Goal: Navigation & Orientation: Find specific page/section

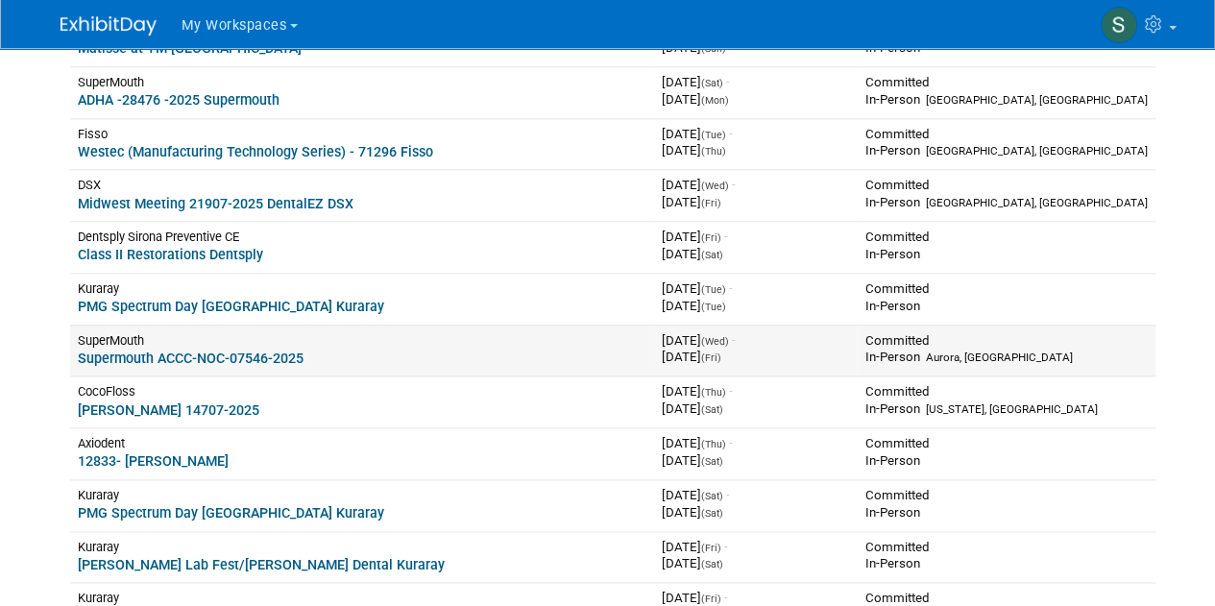
scroll to position [1051, 0]
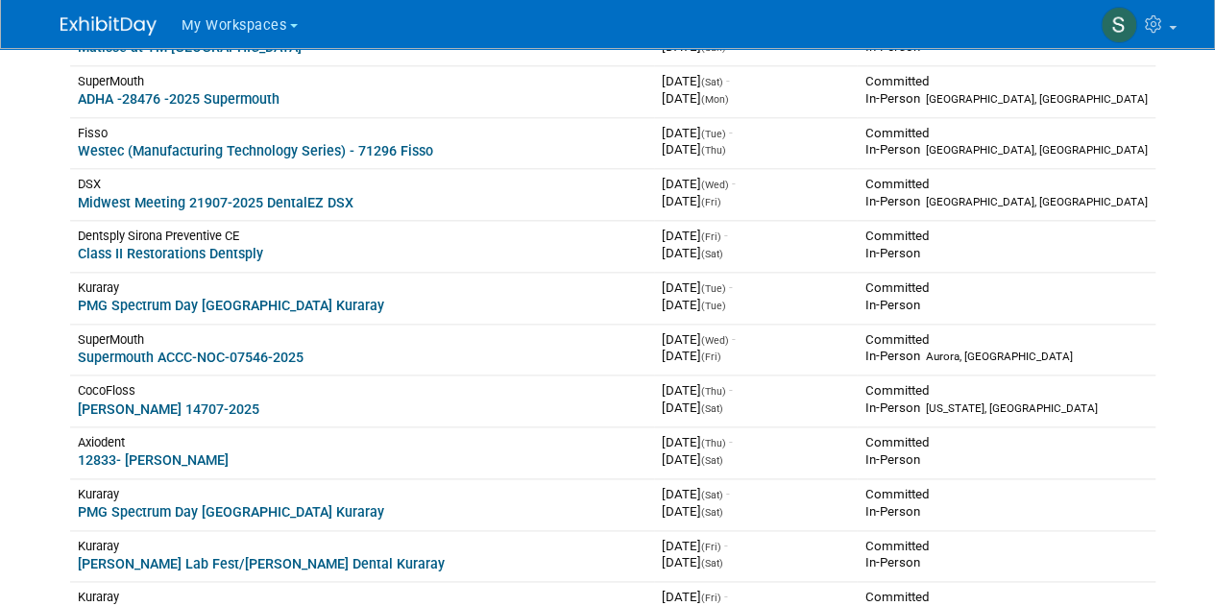
click at [231, 17] on span "My Workspaces" at bounding box center [235, 25] width 106 height 16
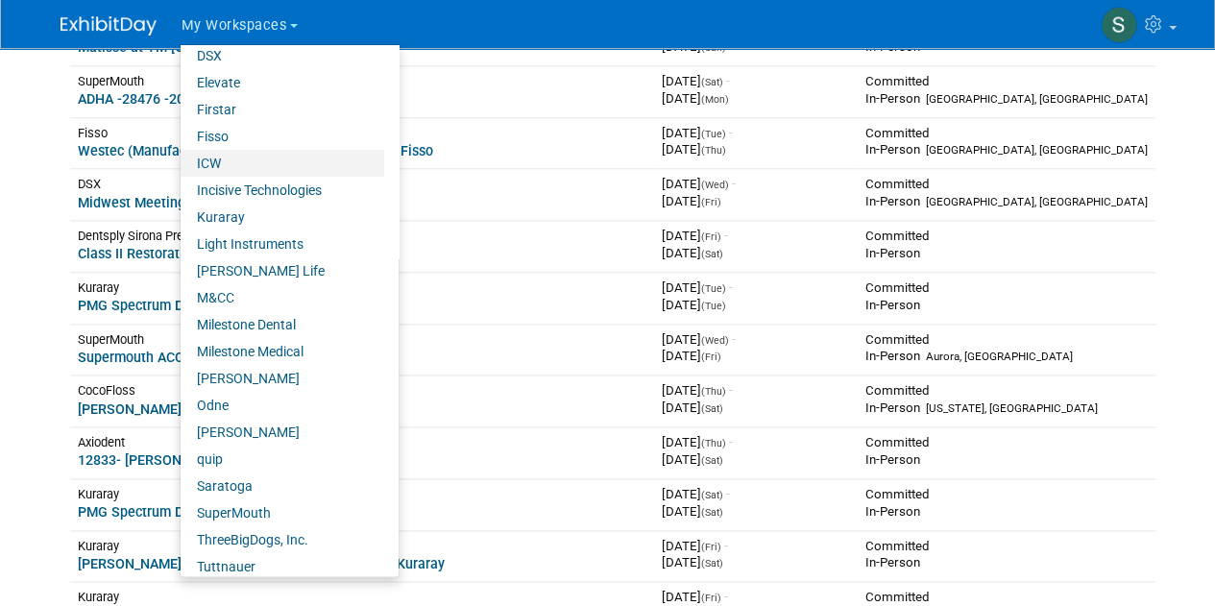
scroll to position [286, 0]
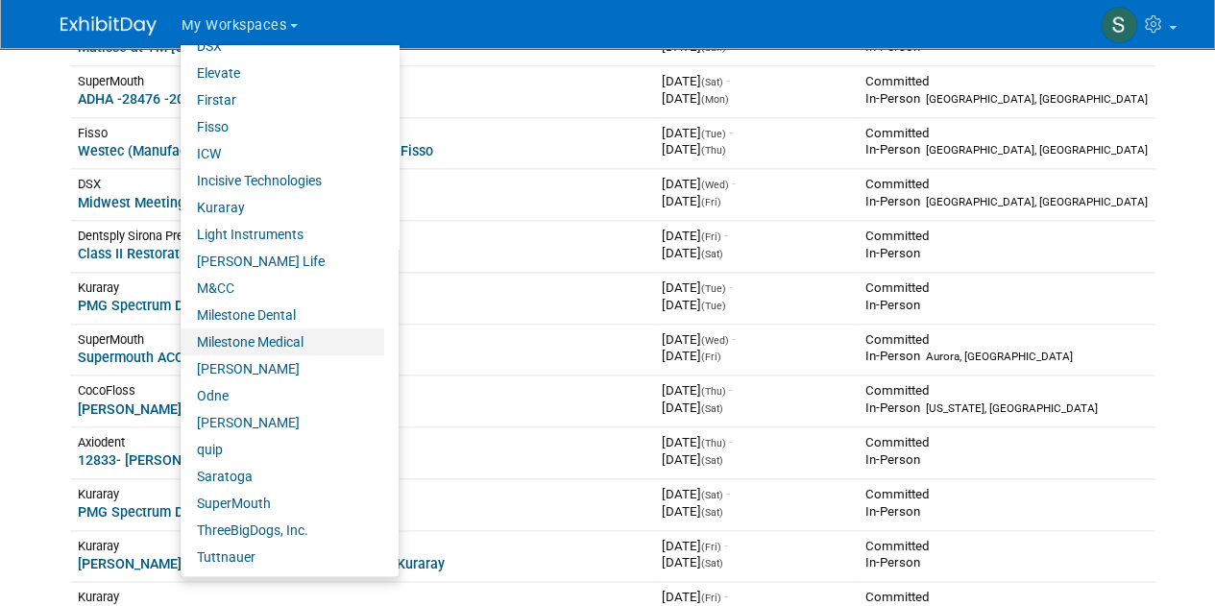
click at [313, 341] on link "Milestone Medical" at bounding box center [283, 342] width 204 height 27
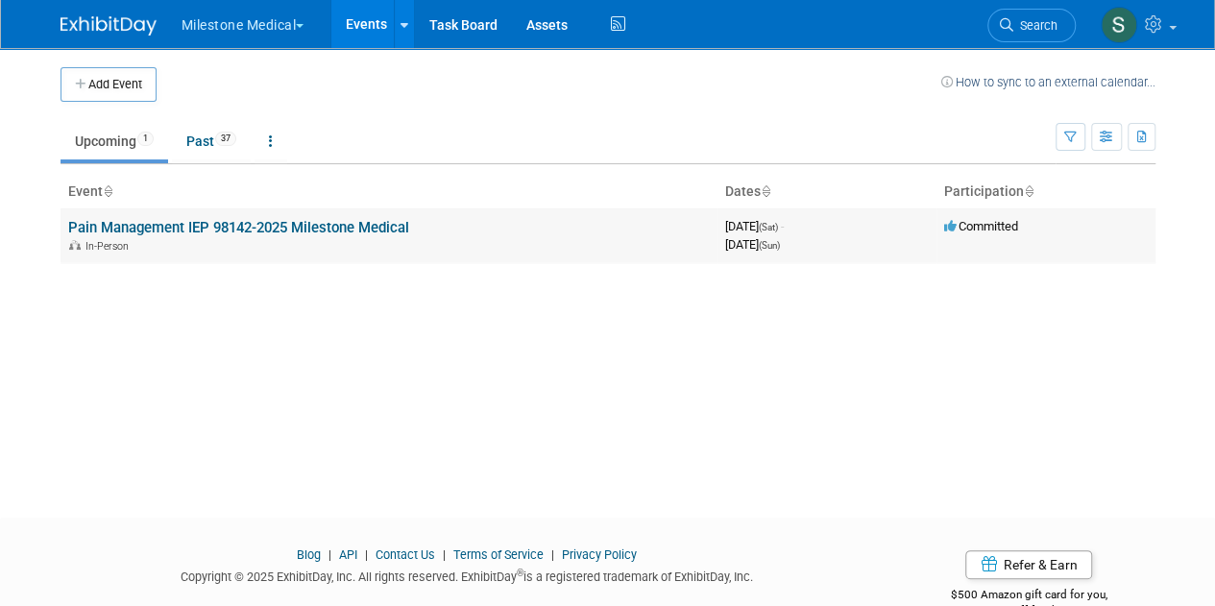
click at [207, 222] on link "Pain Management IEP 98142-2025 Milestone Medical" at bounding box center [238, 227] width 341 height 17
